Goal: Task Accomplishment & Management: Use online tool/utility

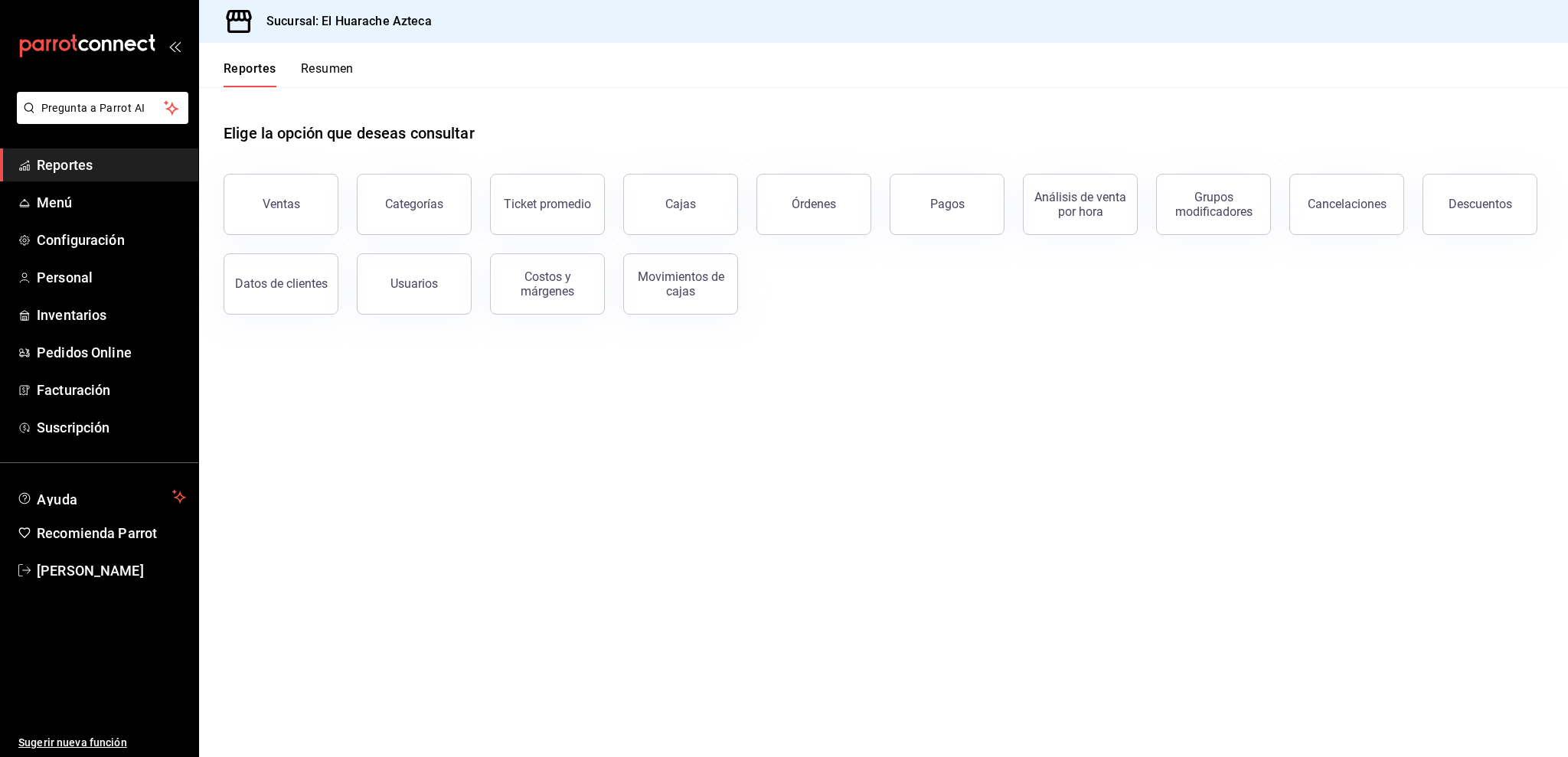
click at [253, 188] on button "Ventas" at bounding box center [281, 204] width 115 height 62
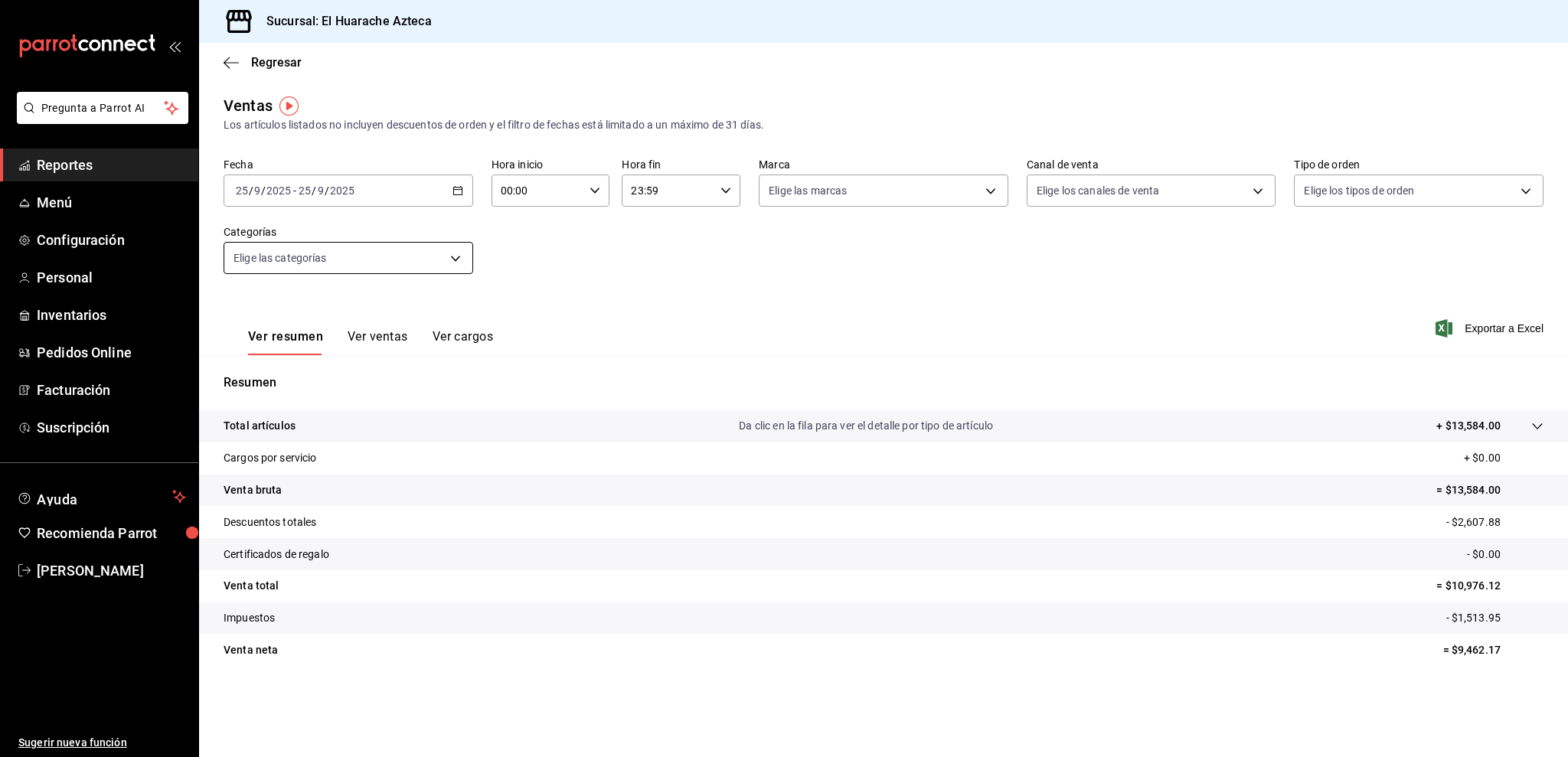
click at [292, 256] on body "Pregunta a Parrot AI Reportes Menú Configuración Personal Inventarios Pedidos O…" at bounding box center [784, 378] width 1568 height 757
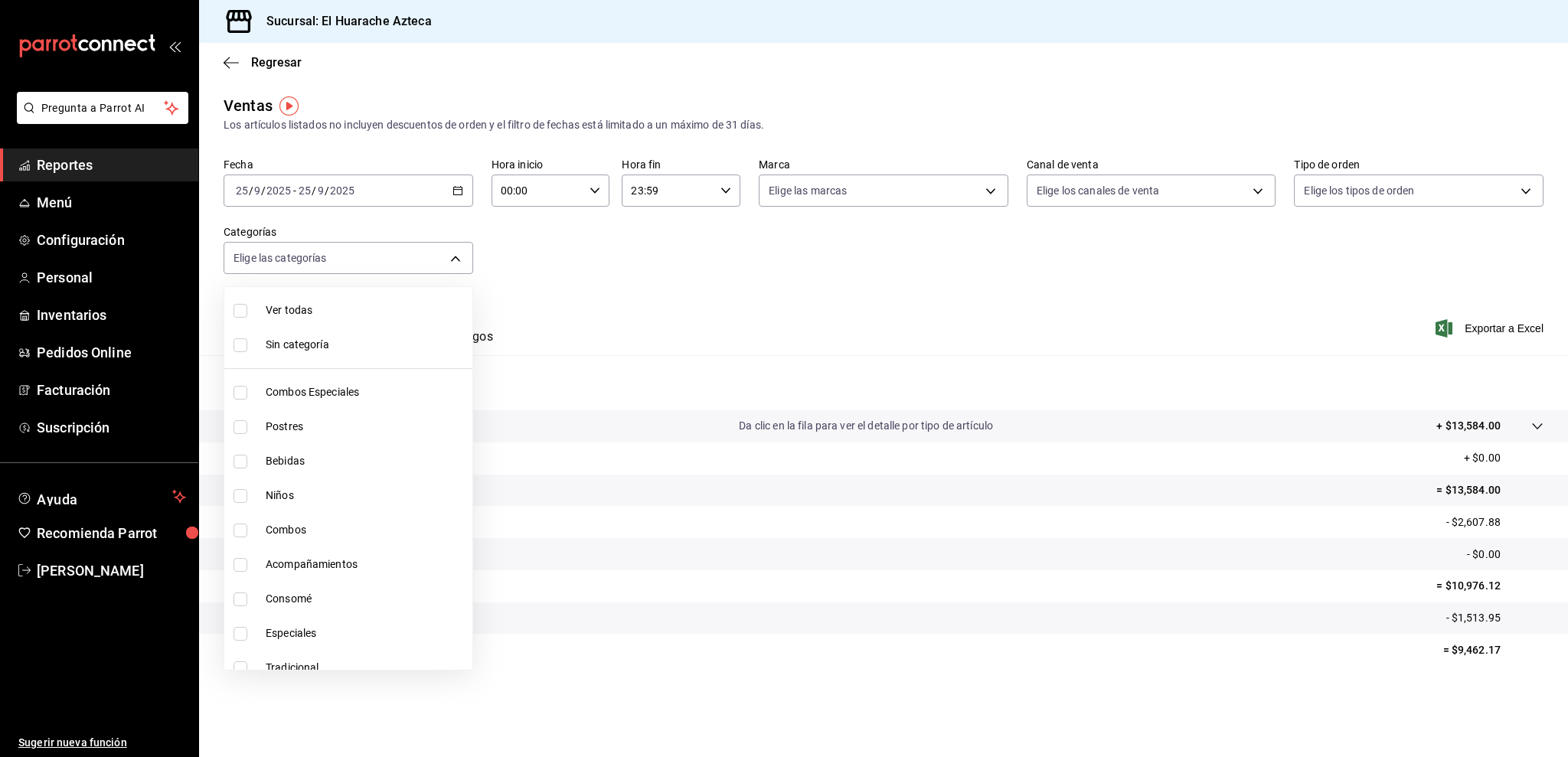
click at [321, 595] on span "Consomé" at bounding box center [366, 599] width 200 height 16
type input "53f55ae2-6285-460e-a8e1-99190fafff65"
checkbox input "true"
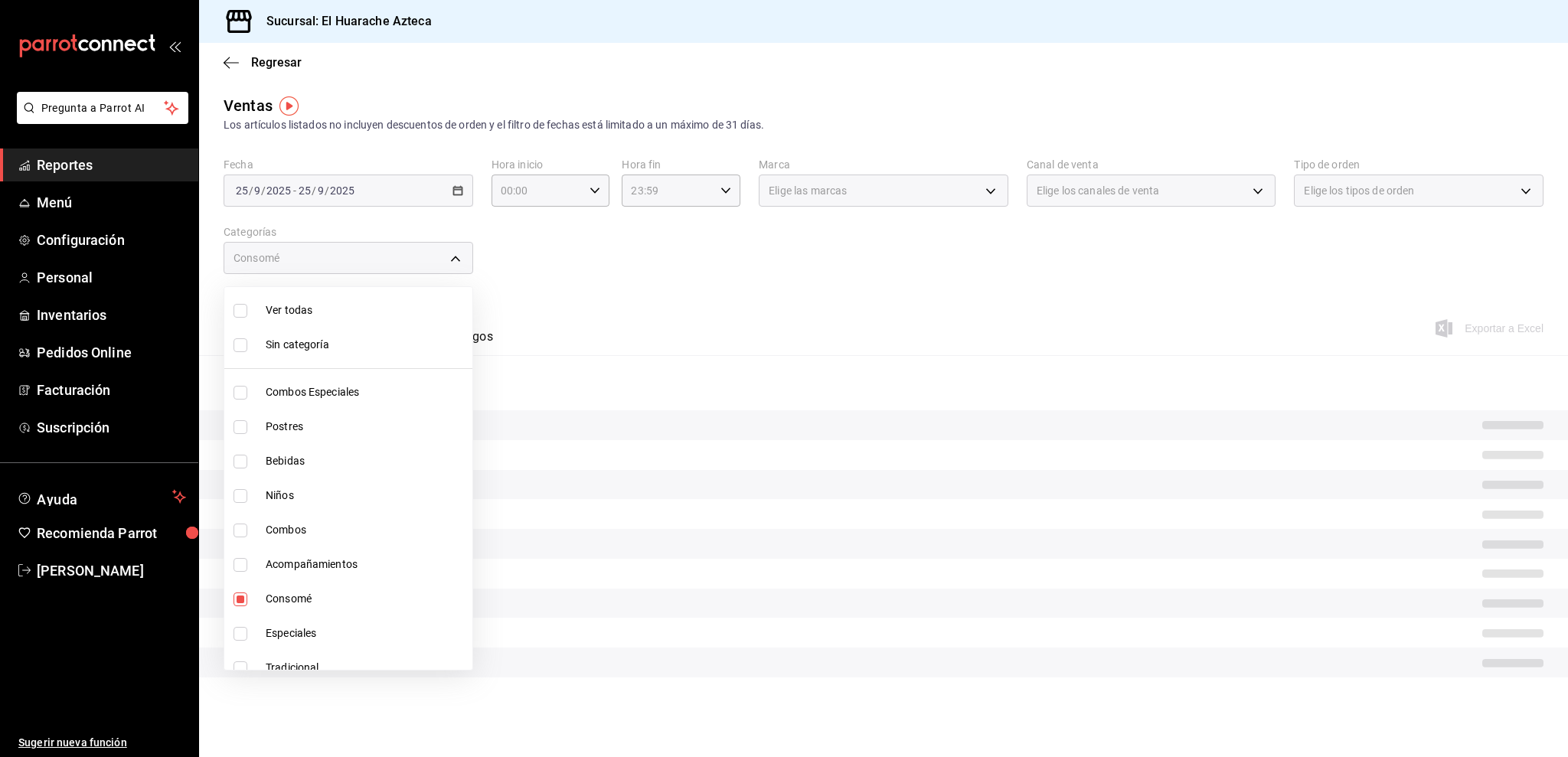
click at [670, 334] on div at bounding box center [784, 378] width 1568 height 757
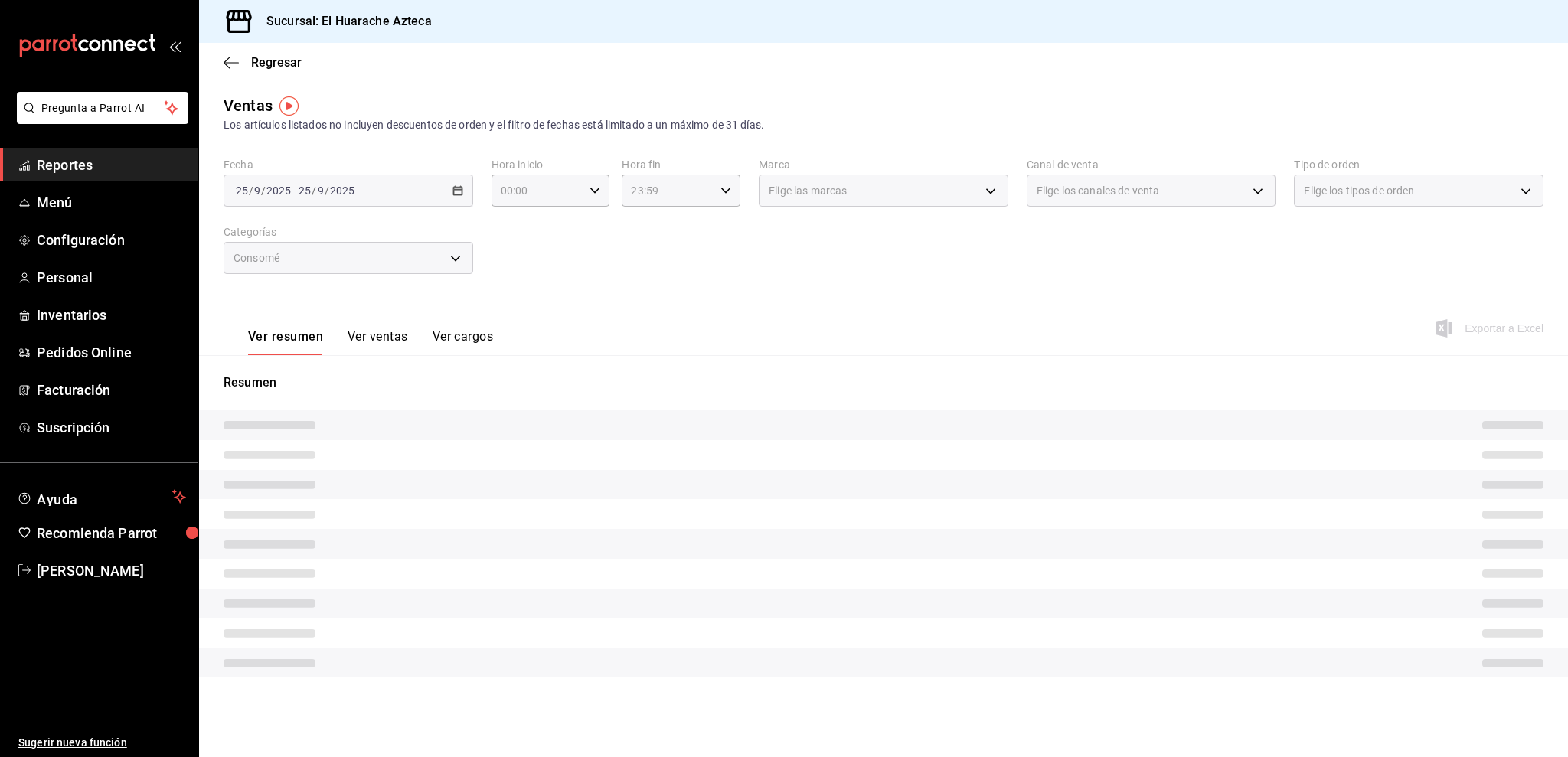
click at [385, 337] on button "Ver ventas" at bounding box center [378, 342] width 61 height 26
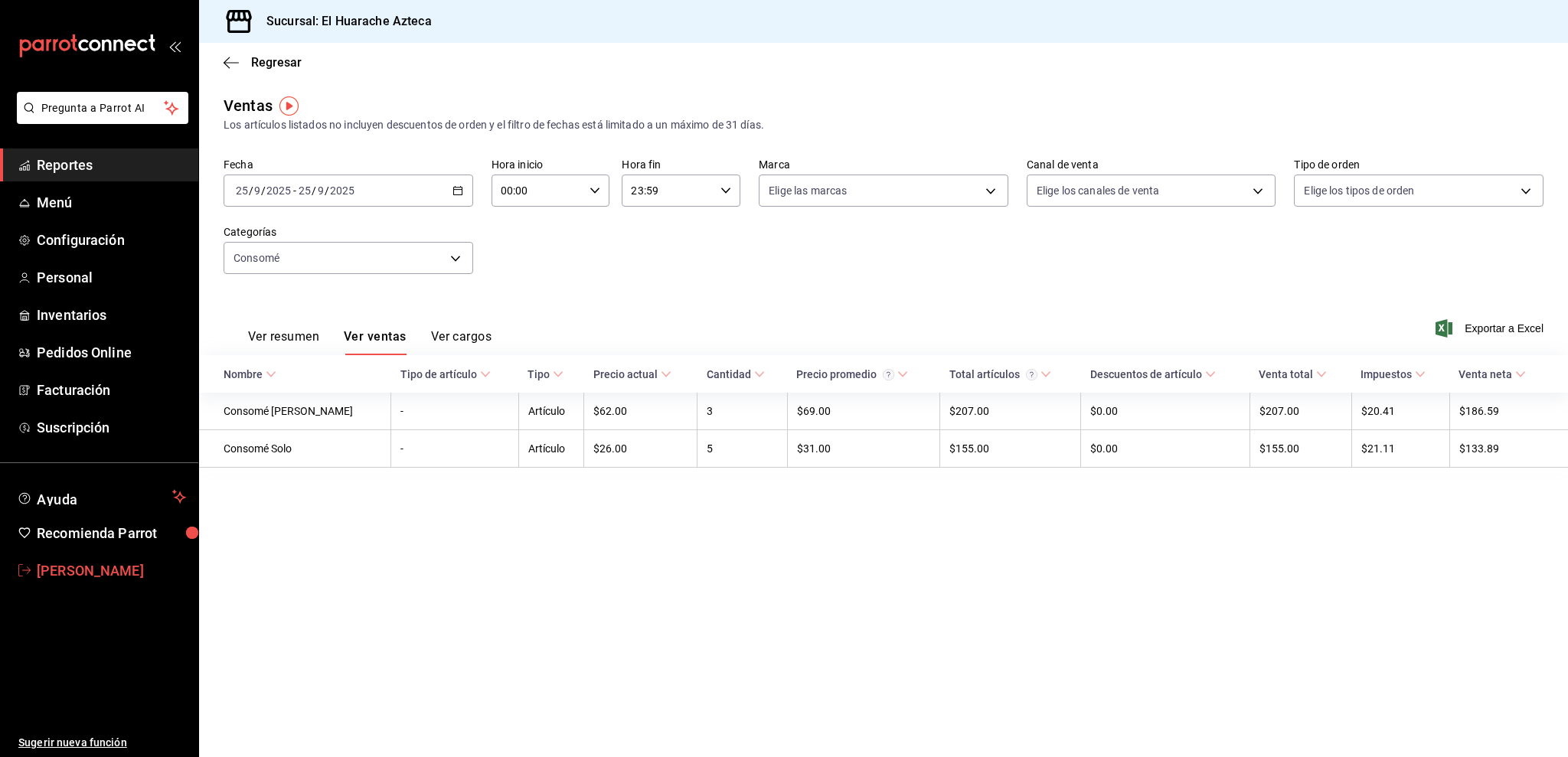
click at [28, 564] on icon "mailbox folders" at bounding box center [24, 570] width 12 height 12
